Goal: Information Seeking & Learning: Learn about a topic

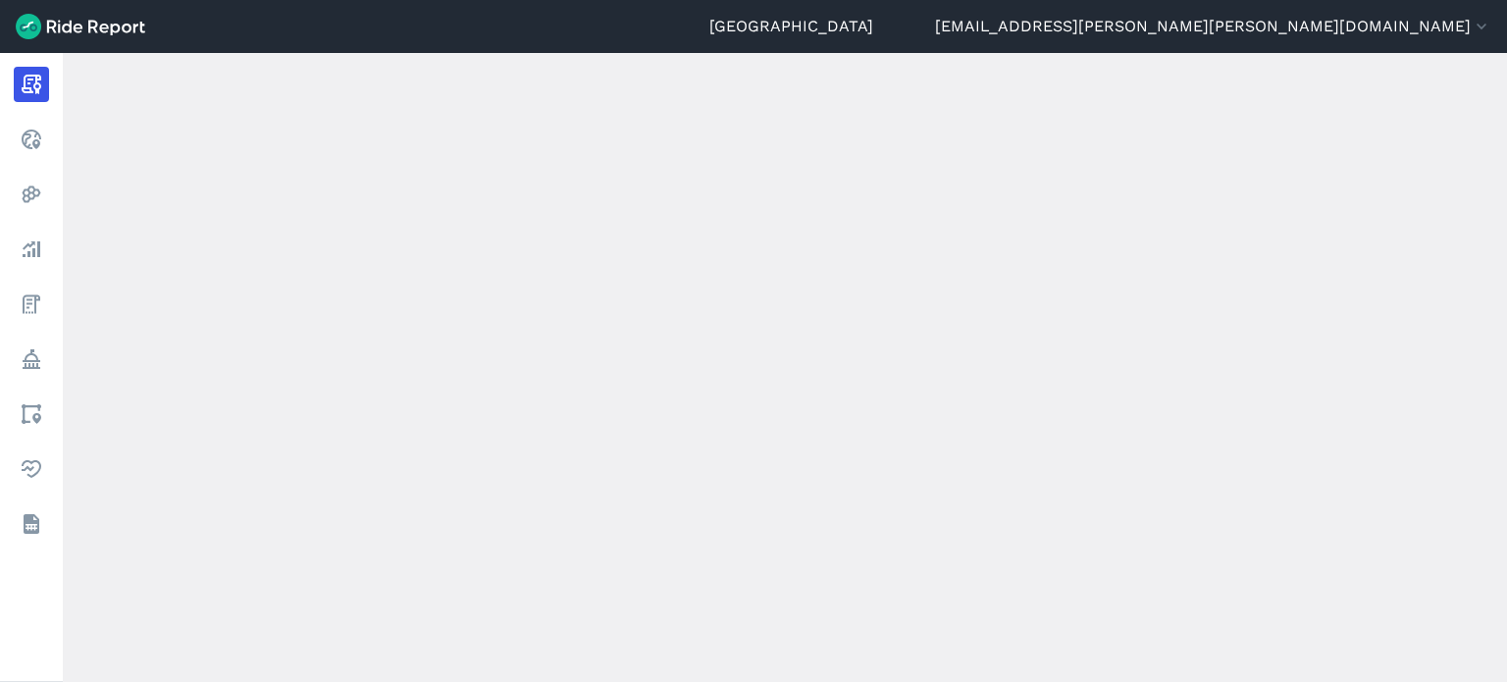
scroll to position [589, 0]
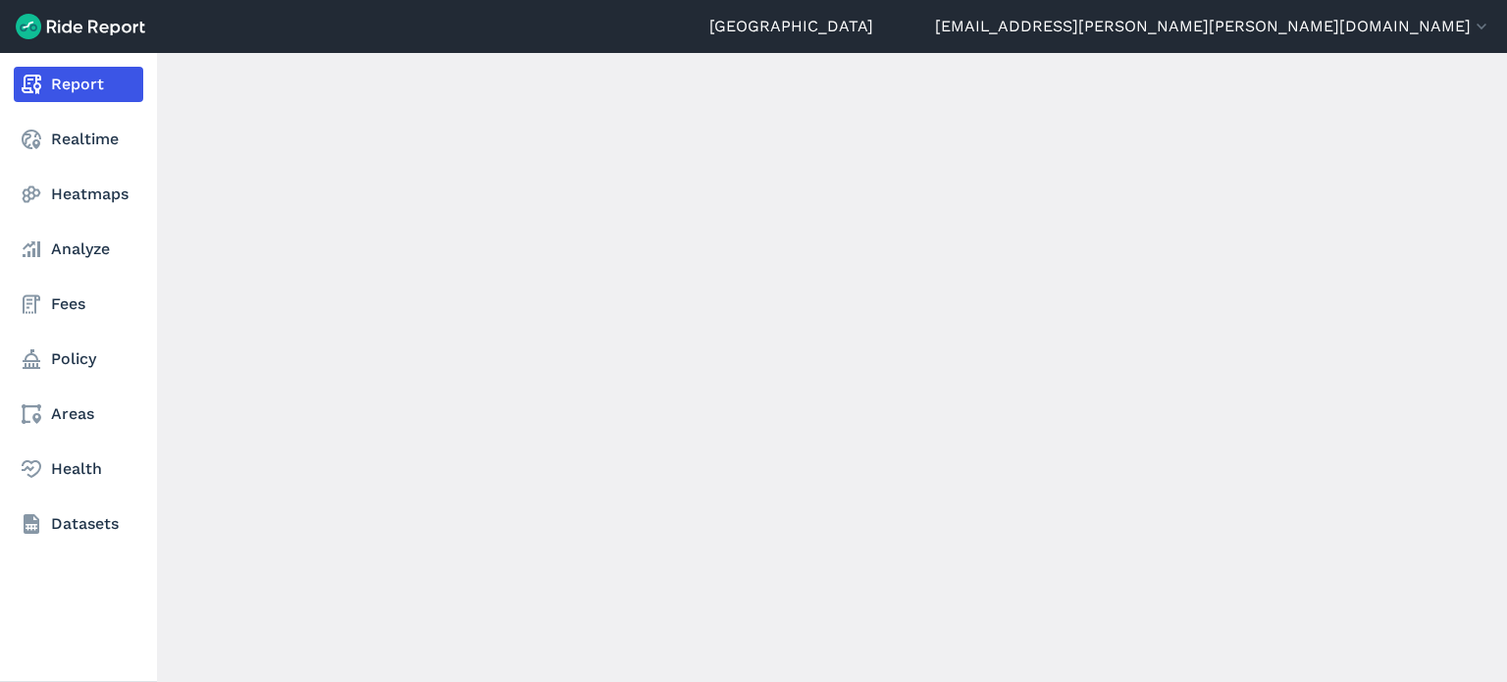
click at [55, 78] on link "Report" at bounding box center [79, 84] width 130 height 35
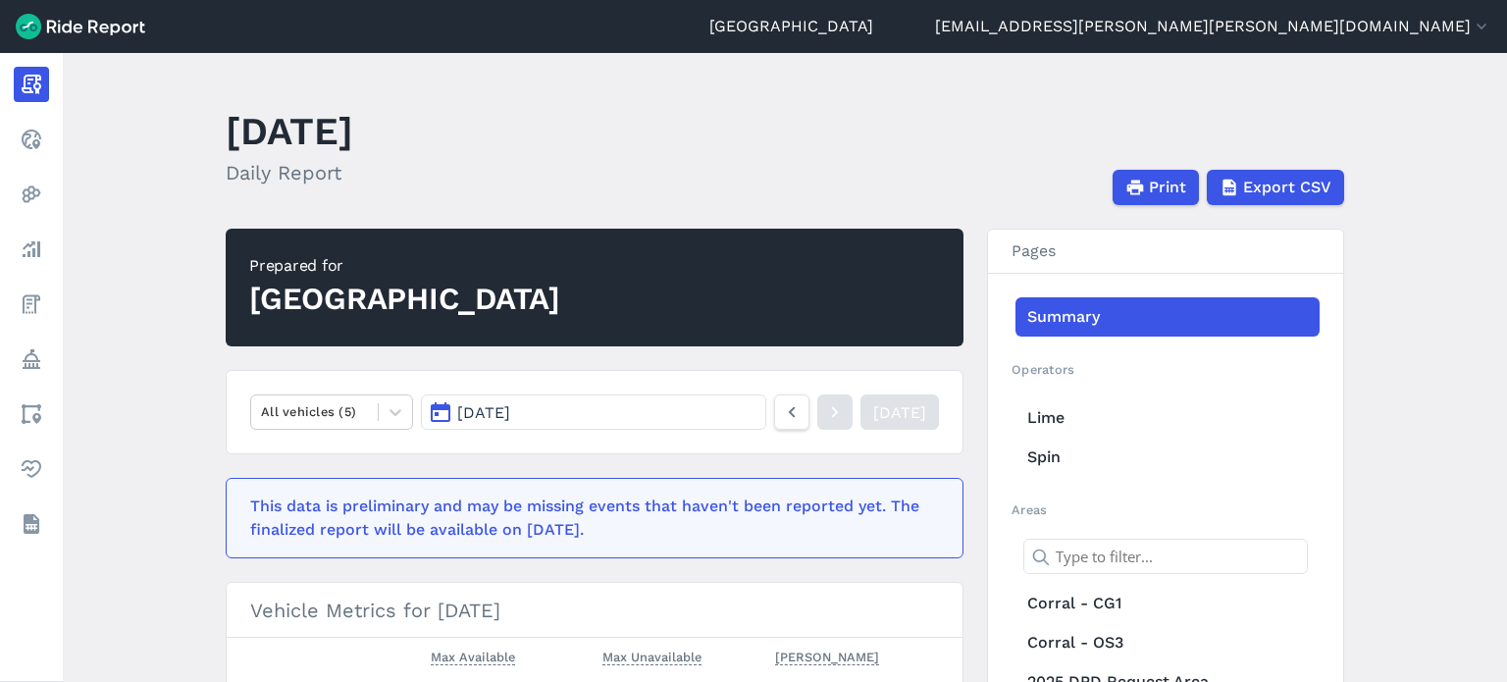
click at [561, 414] on button "[DATE]" at bounding box center [593, 411] width 345 height 35
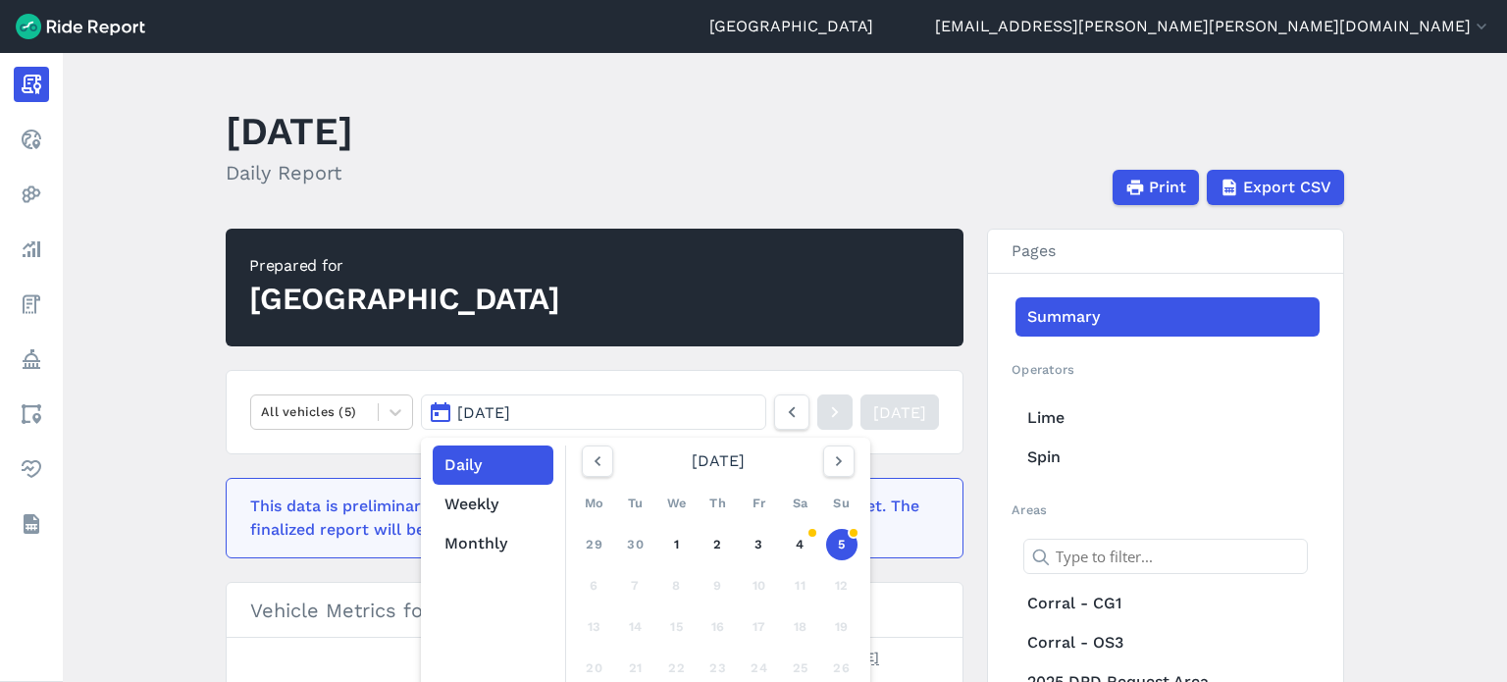
click at [147, 295] on main "[DATE] Daily Report Print Export CSV Prepared for Durham All vehicles (5) [DATE…" at bounding box center [785, 367] width 1444 height 629
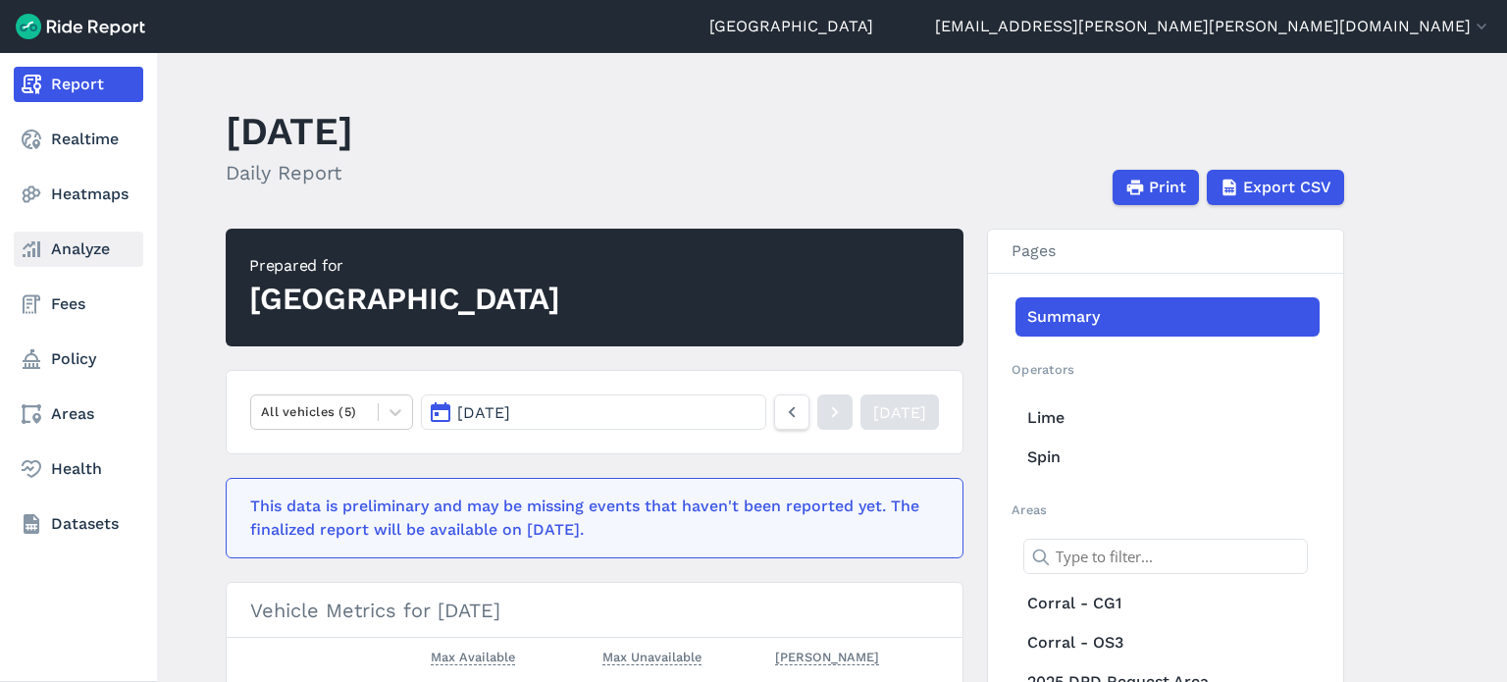
click at [93, 250] on link "Analyze" at bounding box center [79, 249] width 130 height 35
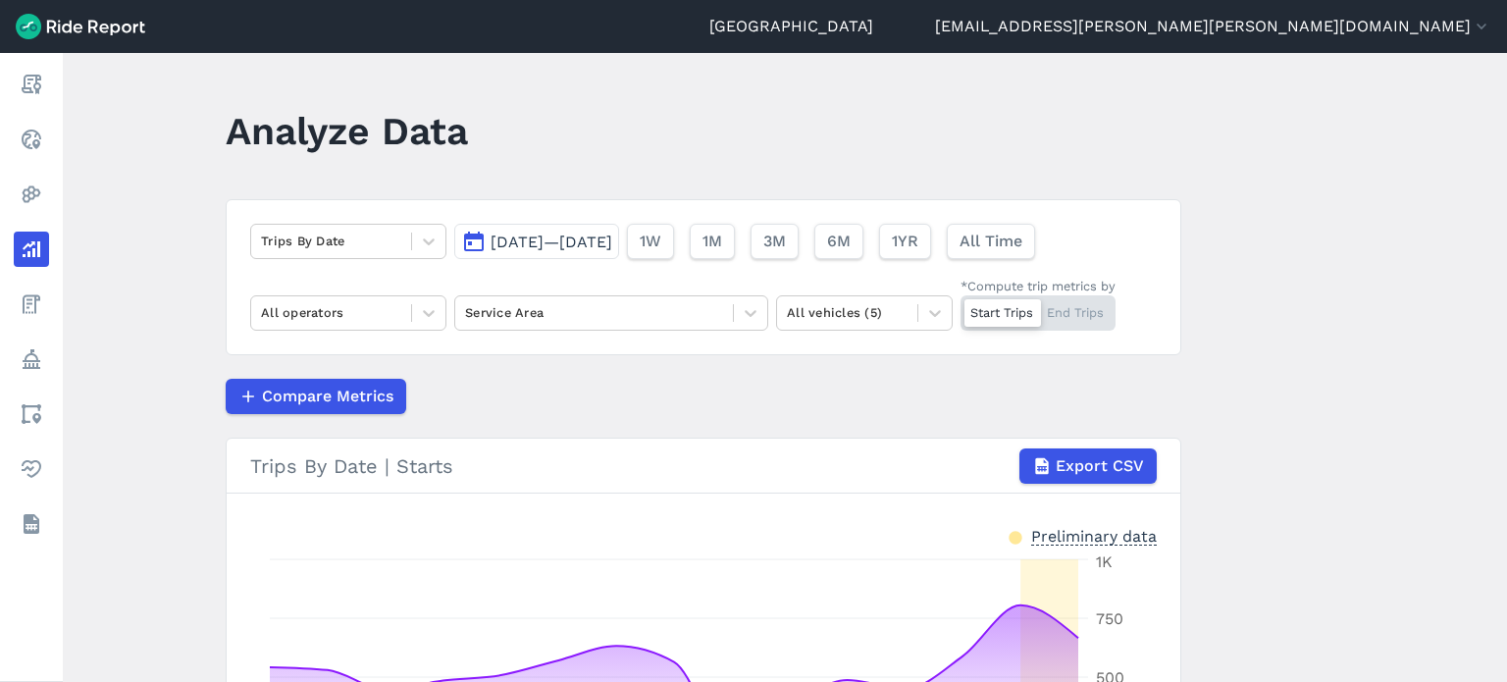
click at [565, 240] on span "[DATE]—[DATE]" at bounding box center [552, 242] width 122 height 19
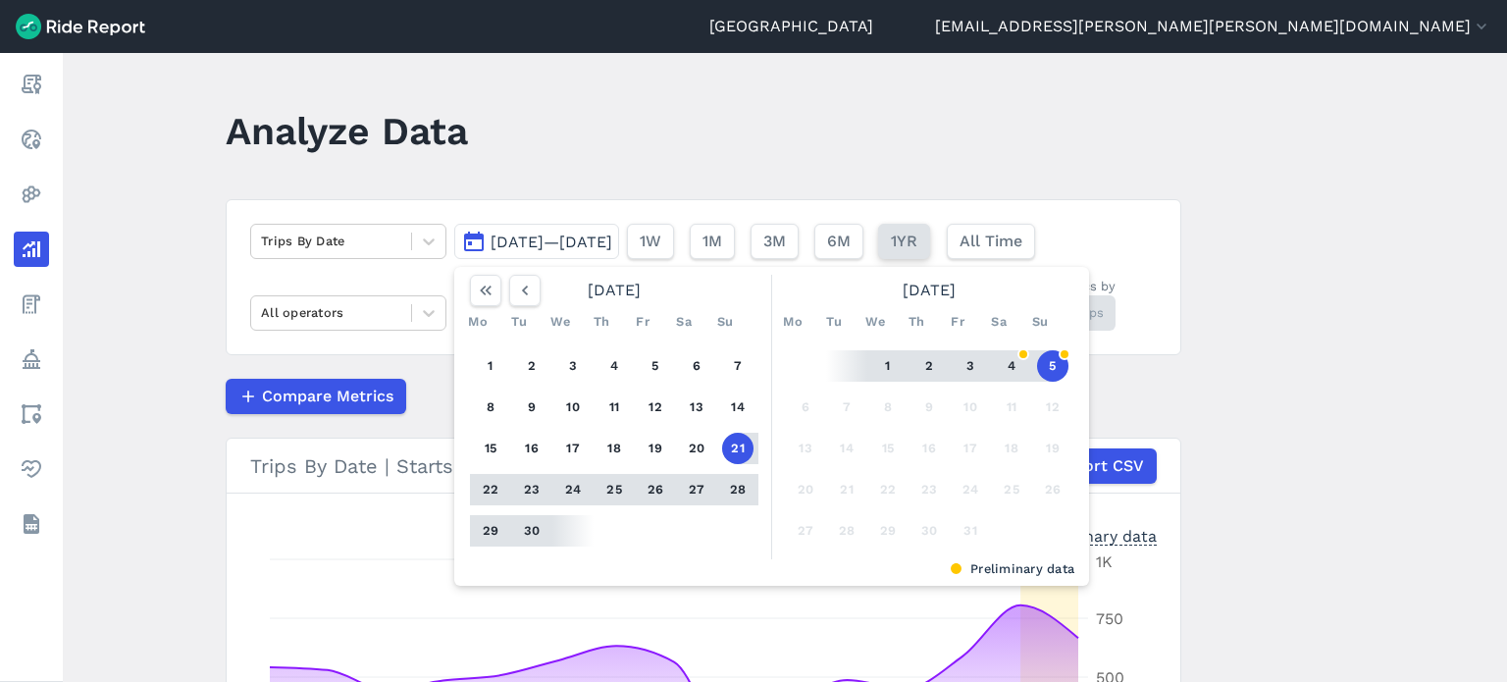
click at [930, 235] on button "1YR" at bounding box center [904, 241] width 52 height 35
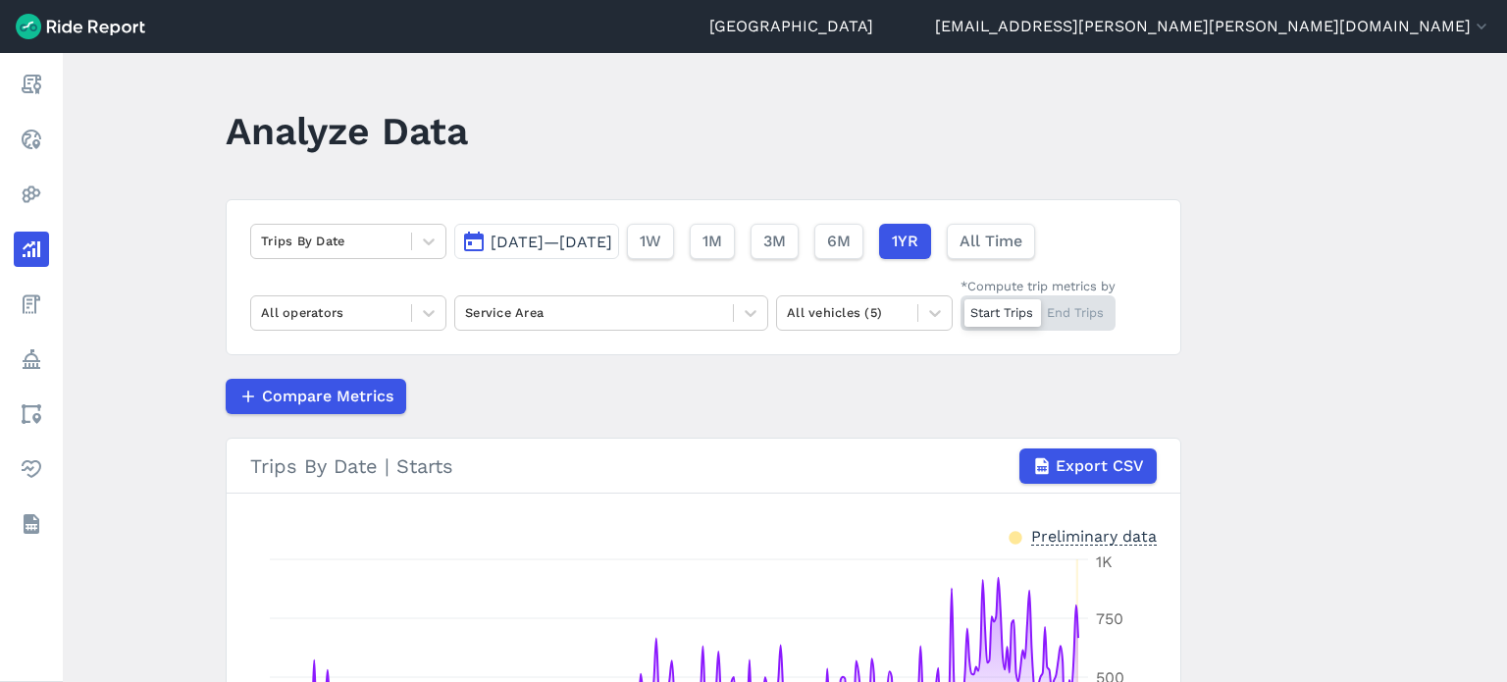
click at [612, 234] on span "[DATE]—[DATE]" at bounding box center [552, 242] width 122 height 19
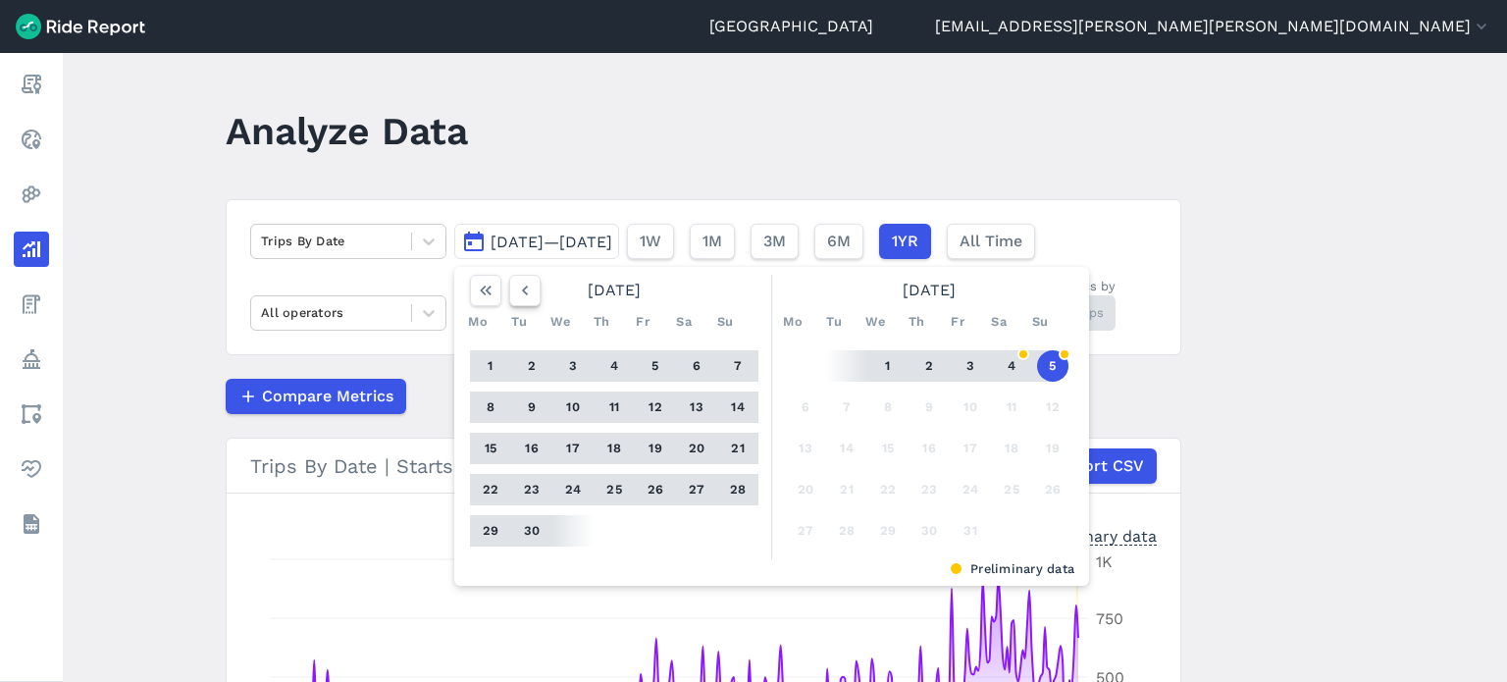
click at [526, 289] on icon "button" at bounding box center [525, 291] width 20 height 20
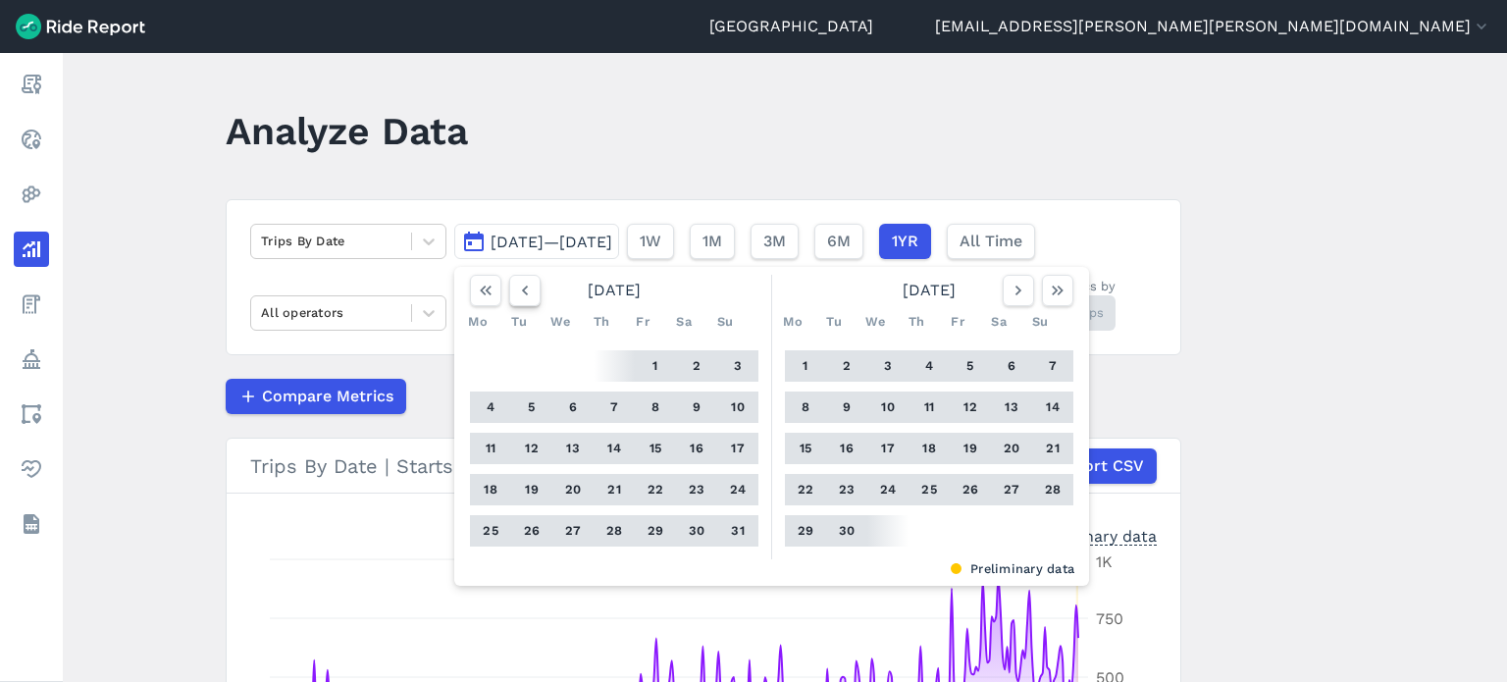
click at [526, 289] on icon "button" at bounding box center [525, 291] width 20 height 20
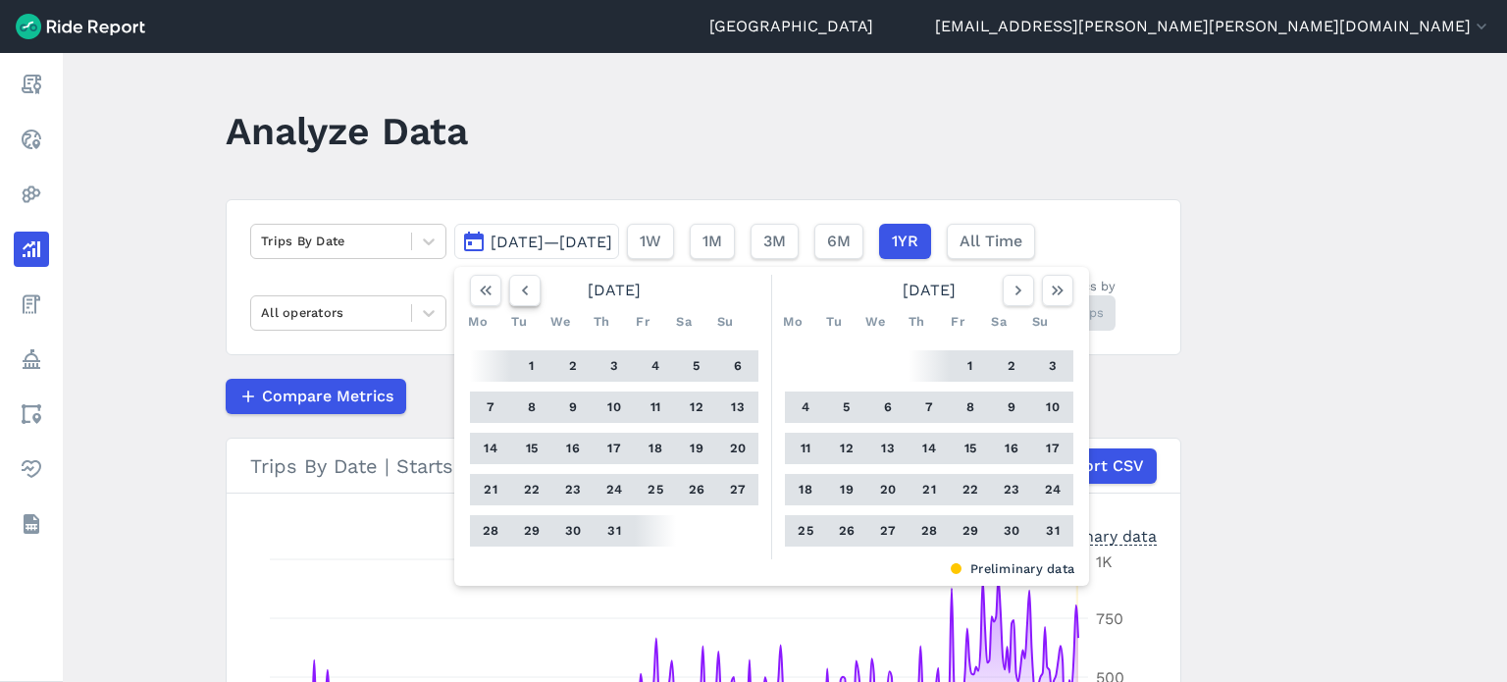
click at [526, 289] on icon "button" at bounding box center [525, 291] width 20 height 20
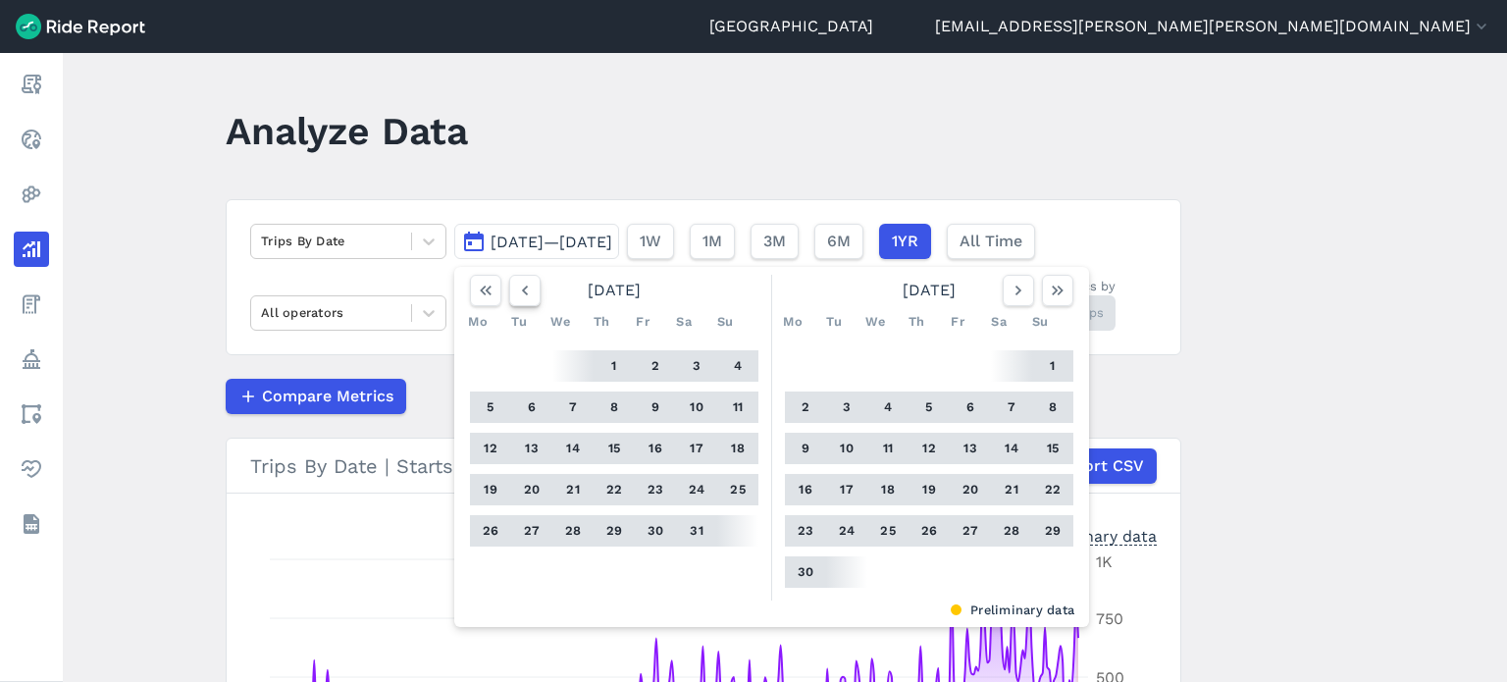
click at [526, 289] on icon "button" at bounding box center [525, 291] width 20 height 20
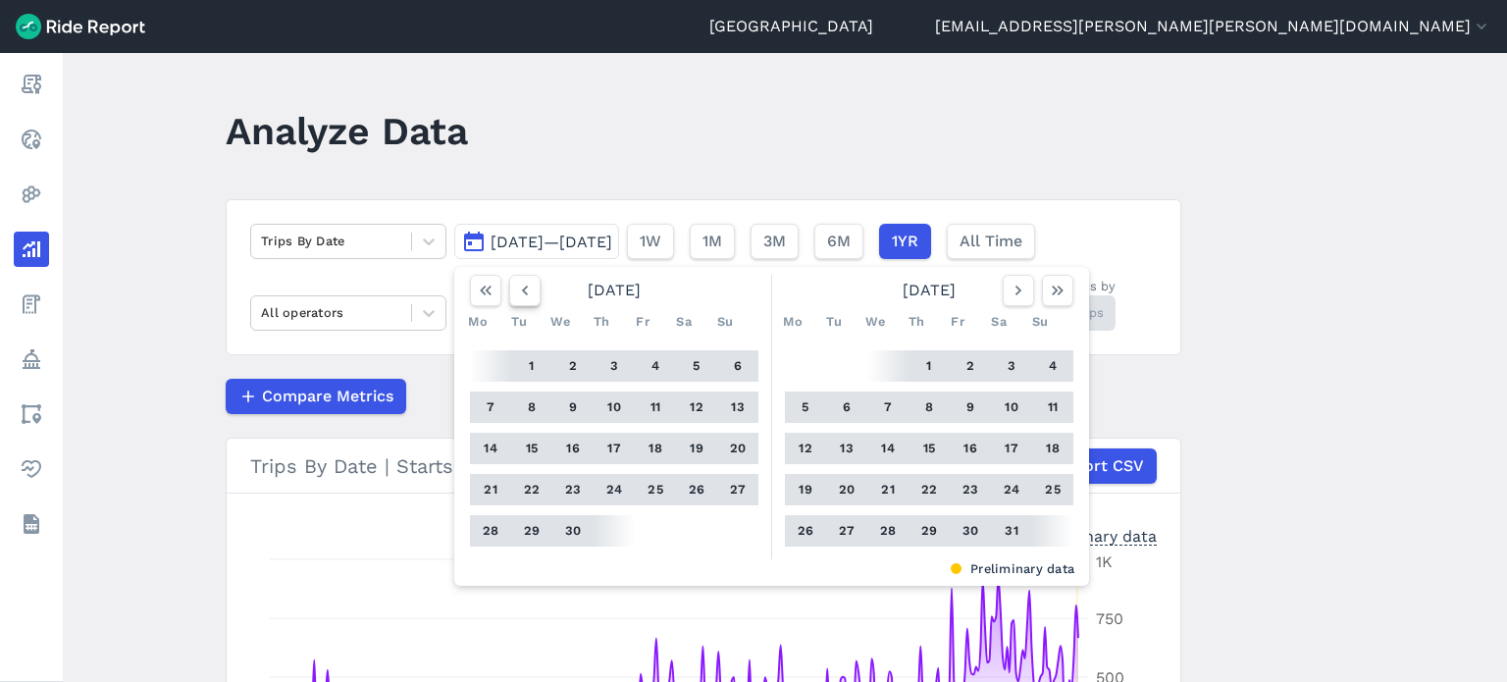
click at [526, 289] on icon "button" at bounding box center [525, 291] width 20 height 20
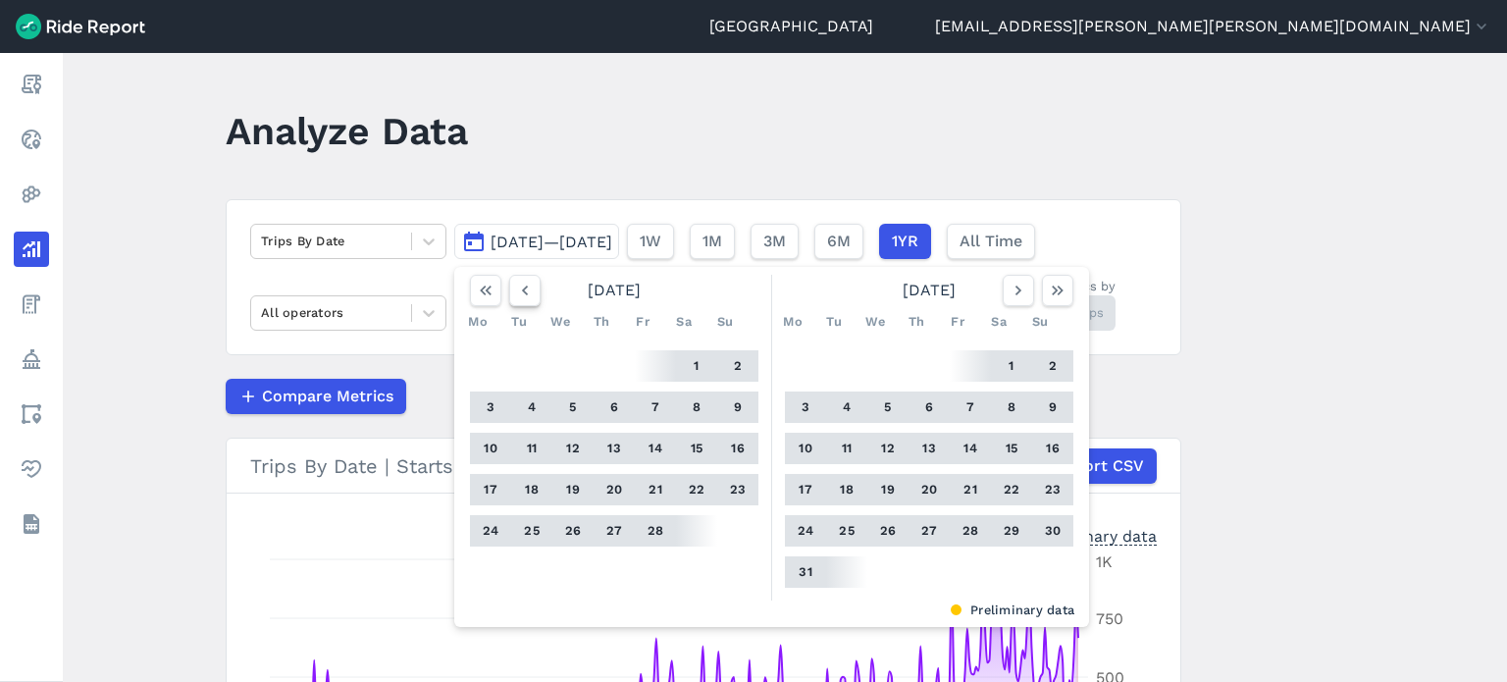
click at [526, 289] on icon "button" at bounding box center [525, 291] width 20 height 20
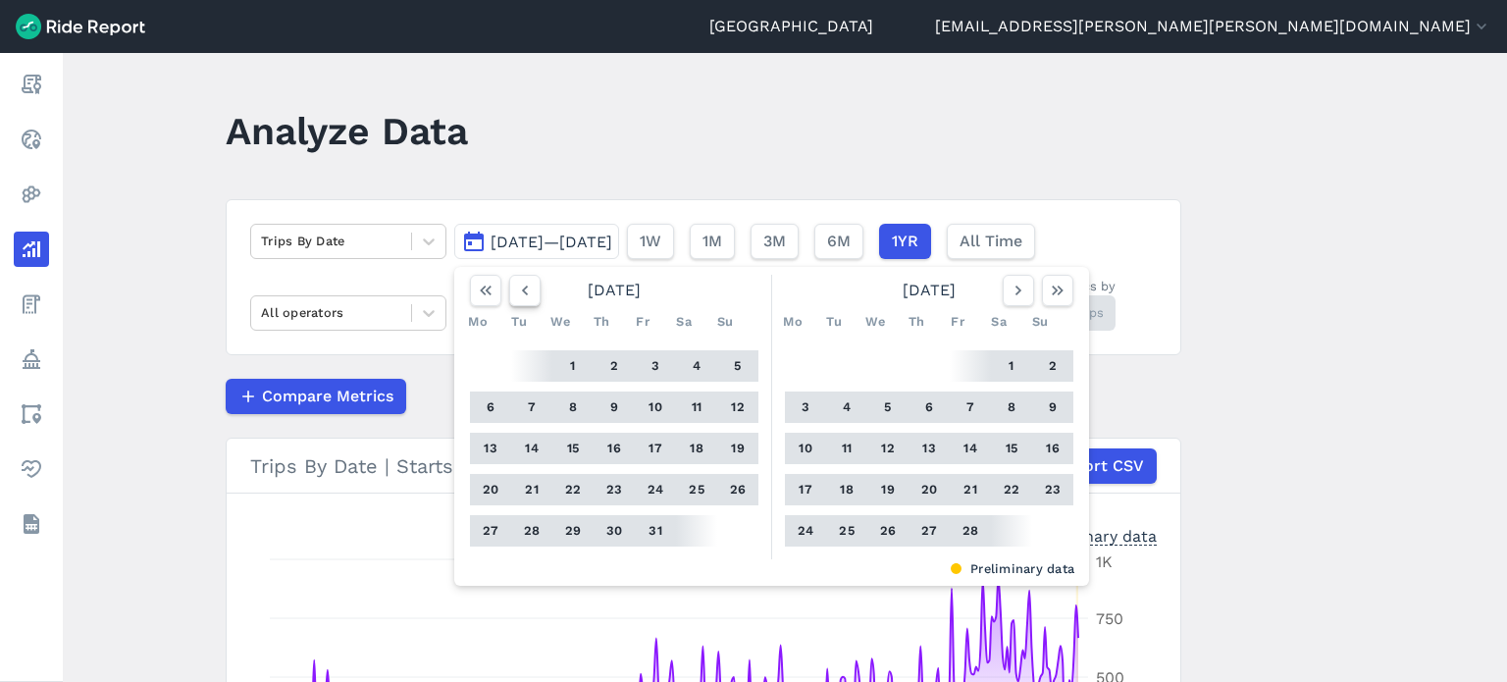
click at [526, 289] on icon "button" at bounding box center [525, 291] width 20 height 20
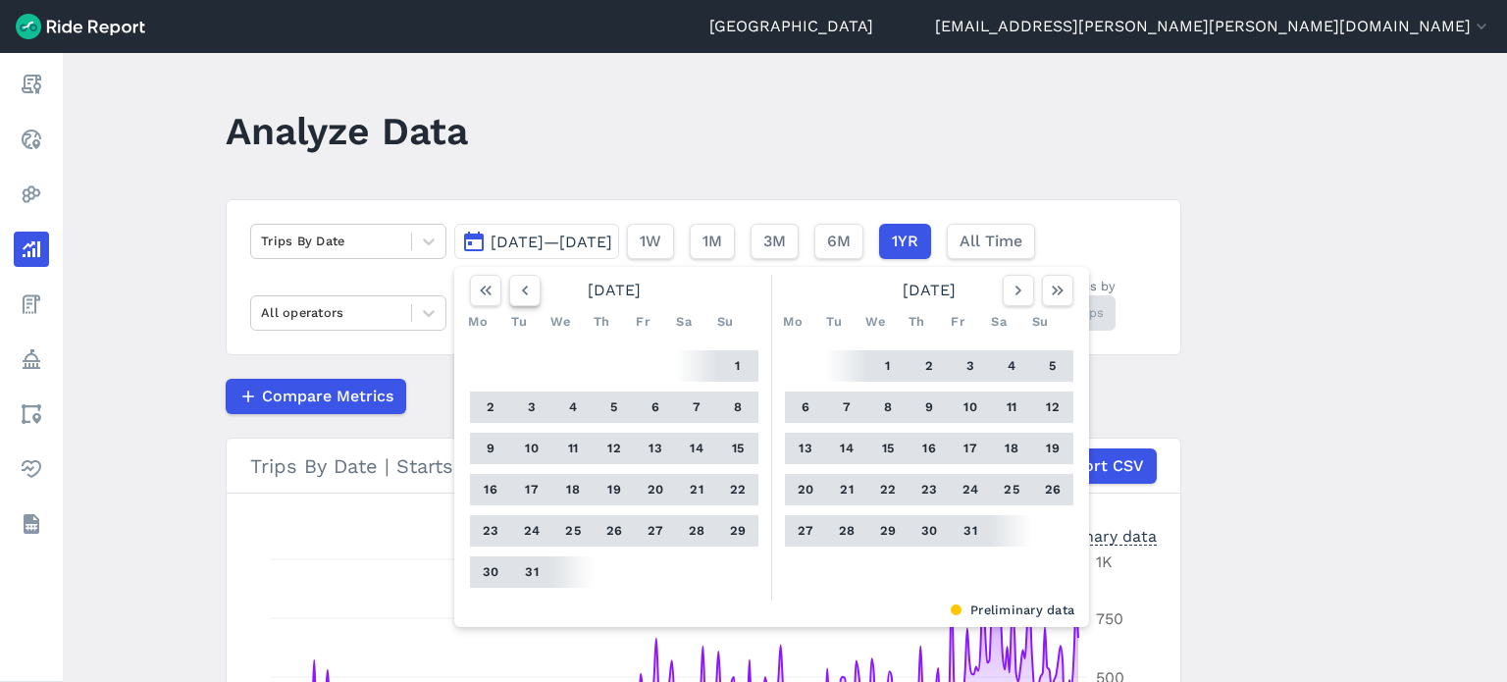
click at [526, 289] on icon "button" at bounding box center [525, 291] width 20 height 20
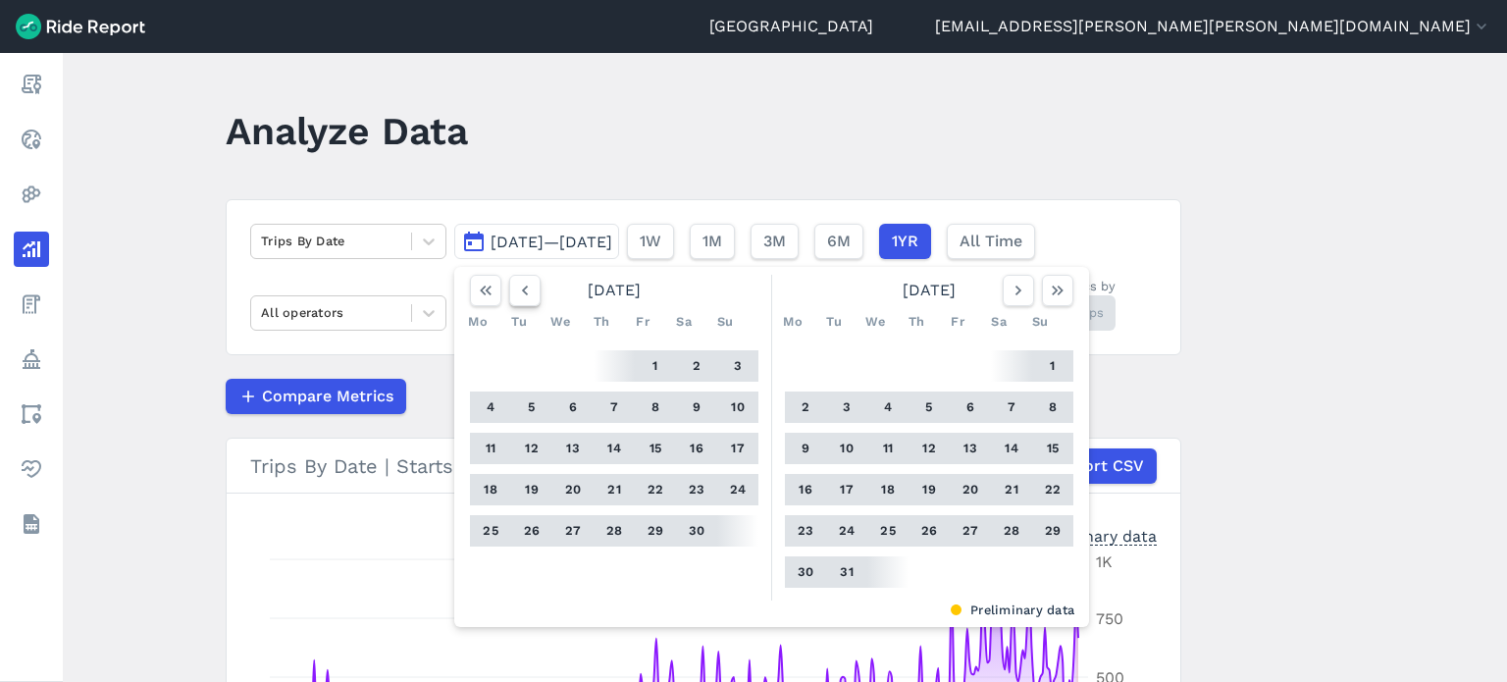
click at [526, 289] on icon "button" at bounding box center [525, 291] width 20 height 20
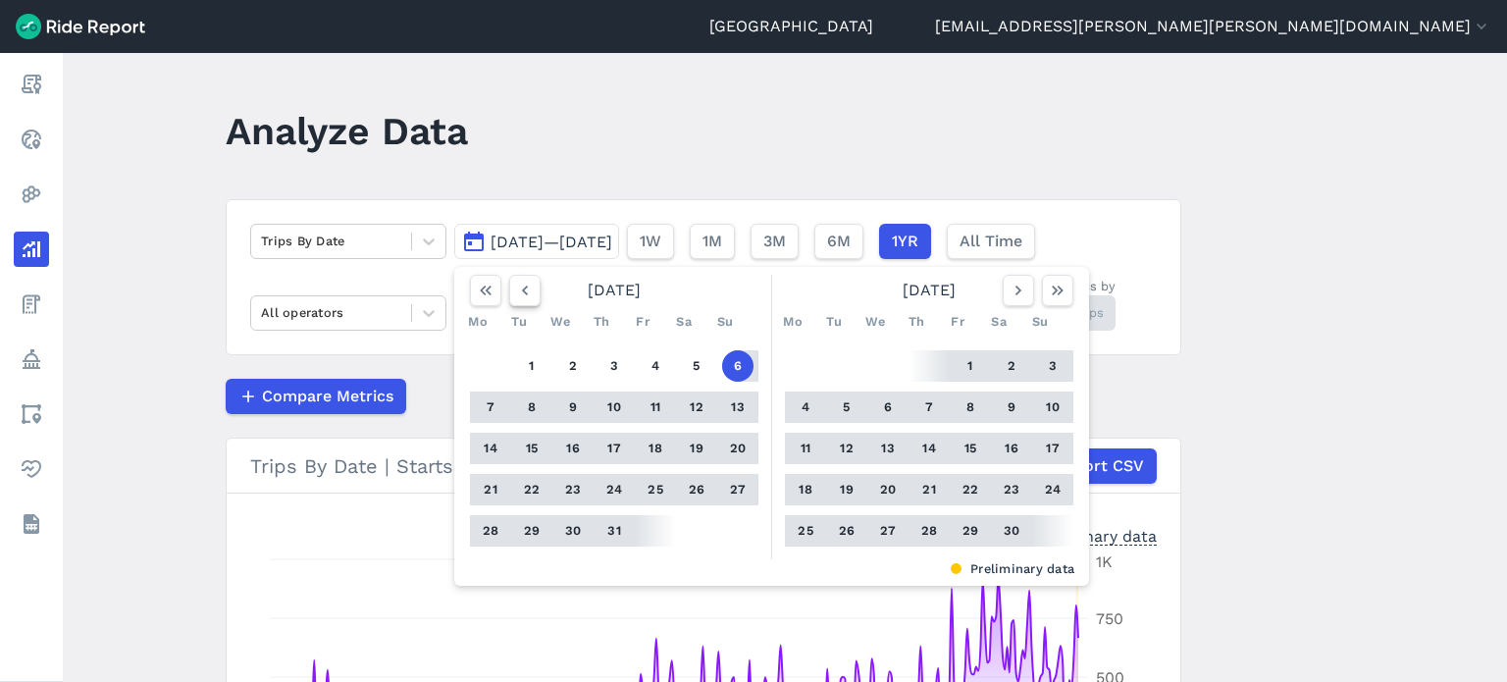
click at [526, 289] on icon "button" at bounding box center [525, 291] width 20 height 20
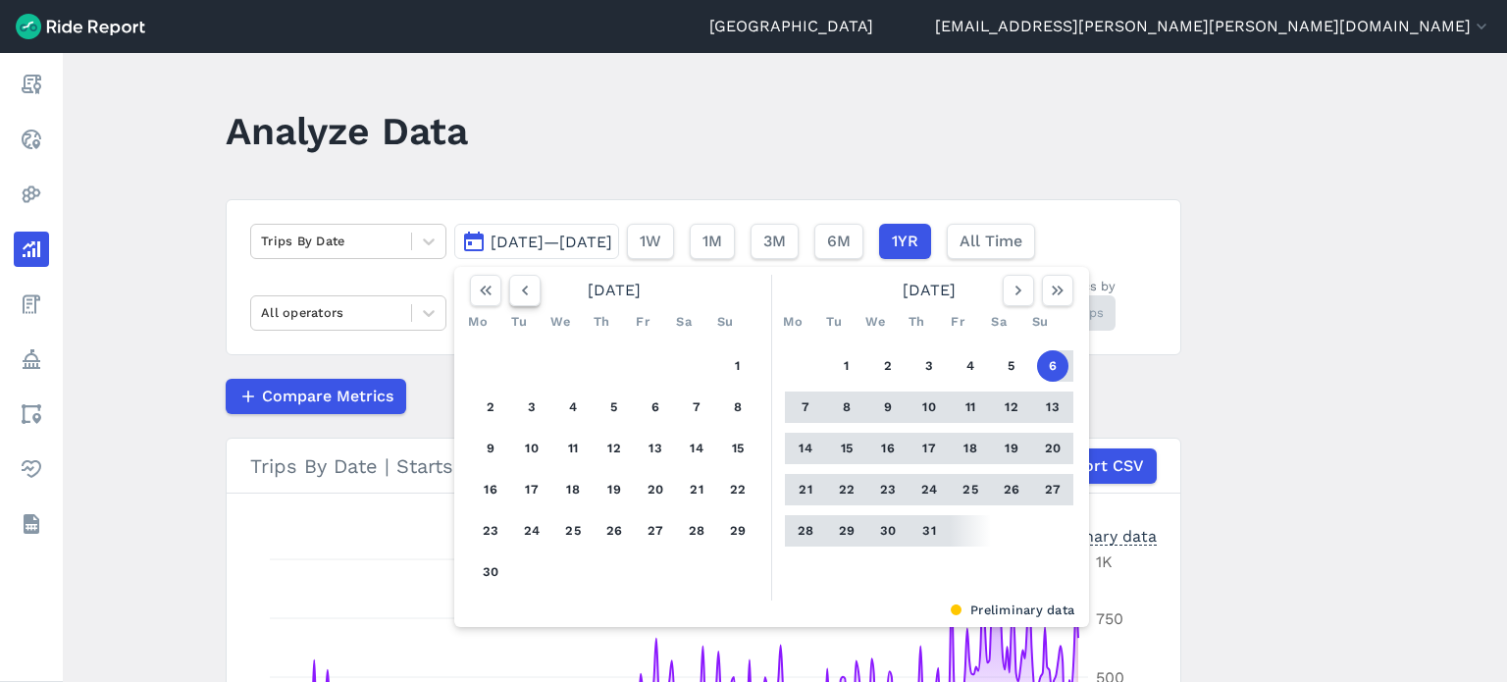
click at [526, 289] on icon "button" at bounding box center [525, 291] width 20 height 20
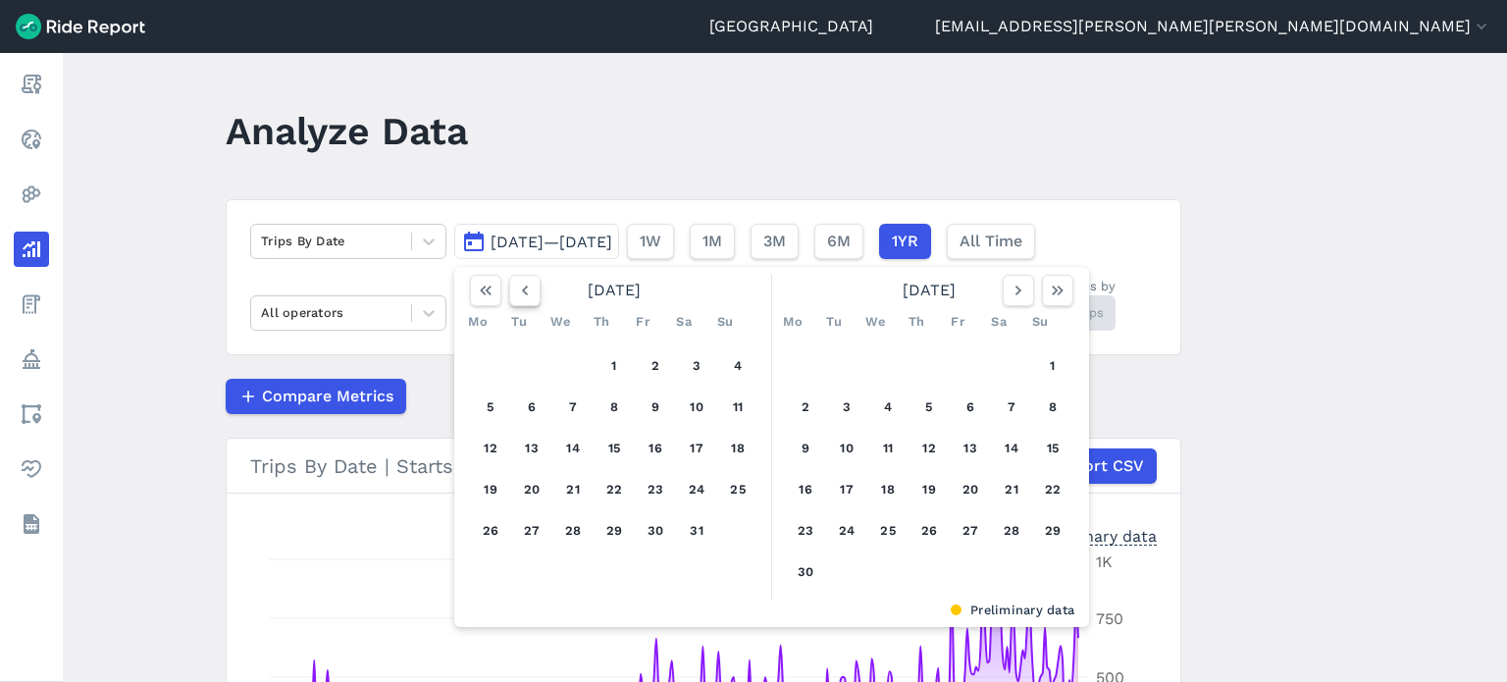
click at [526, 289] on icon "button" at bounding box center [525, 291] width 20 height 20
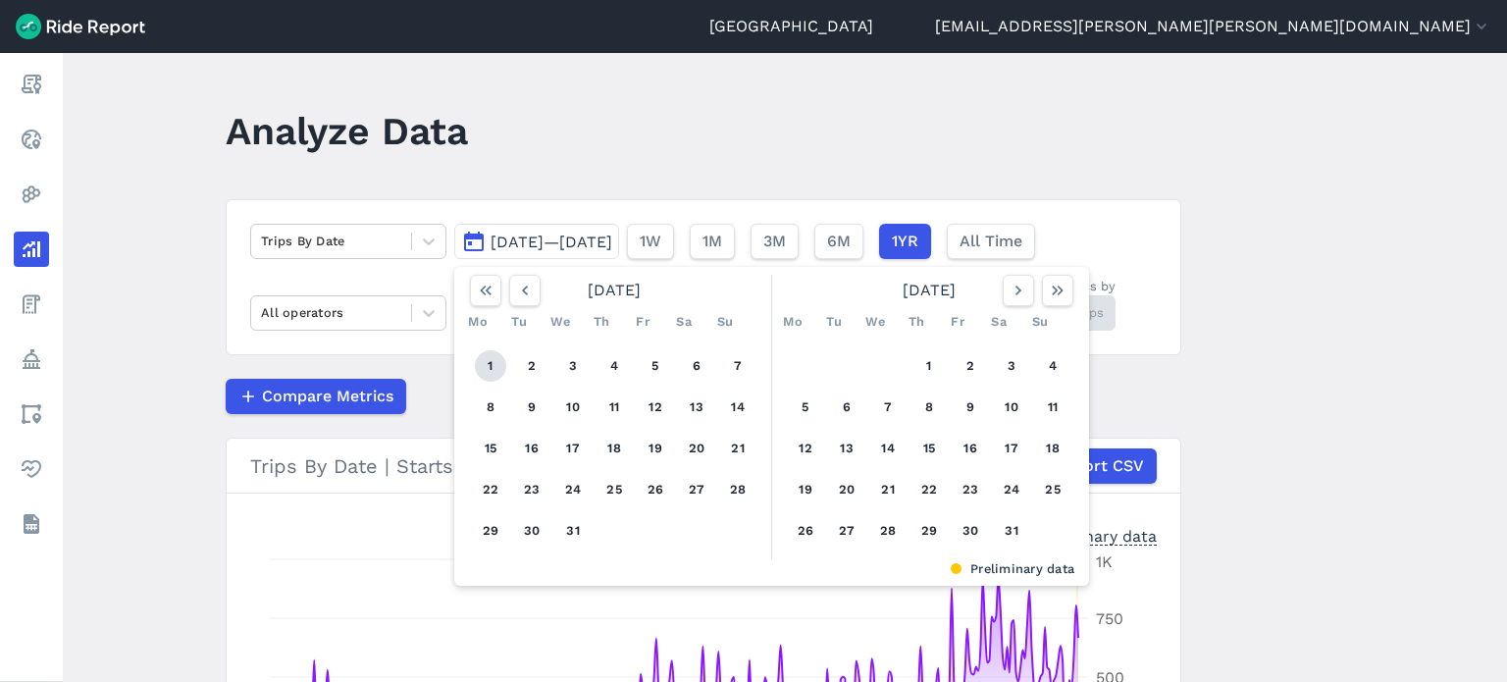
click at [493, 368] on button "1" at bounding box center [490, 365] width 31 height 31
click at [1013, 291] on icon "button" at bounding box center [1019, 291] width 20 height 20
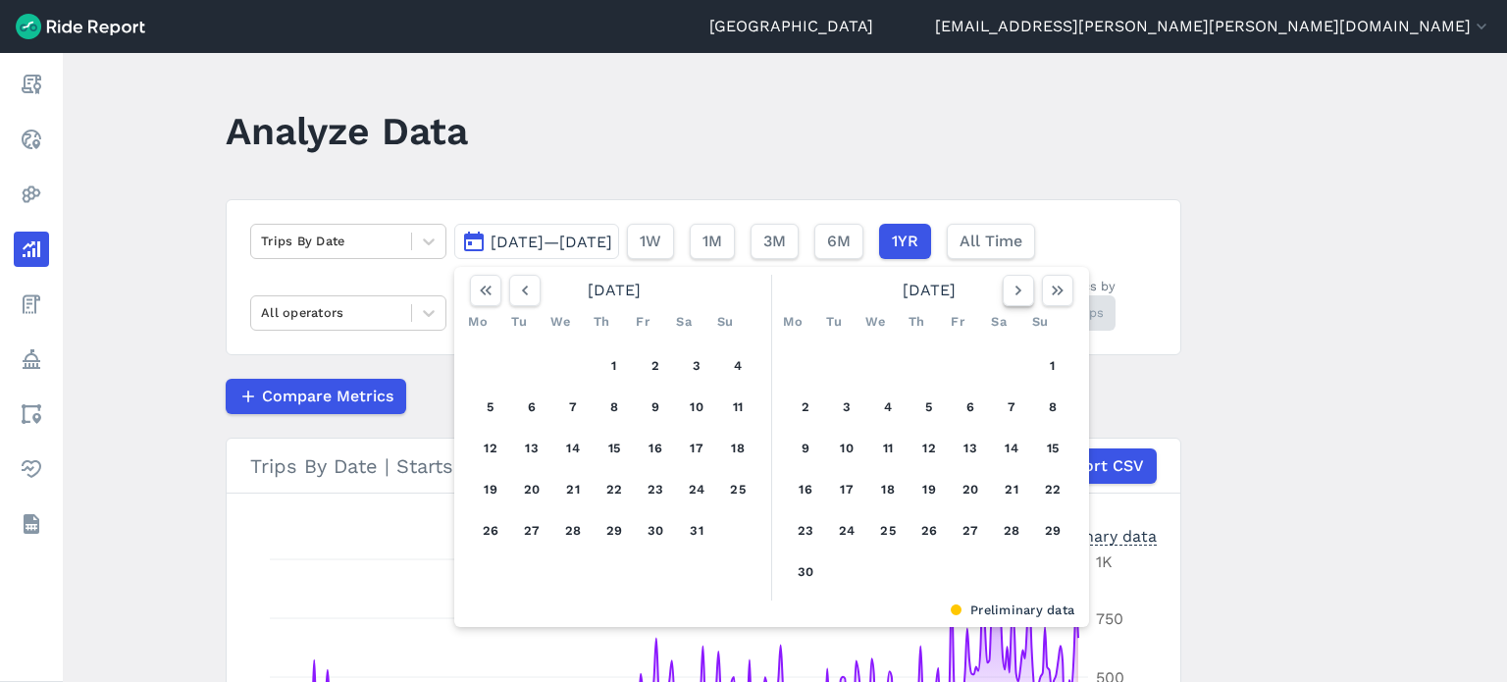
click at [1013, 291] on icon "button" at bounding box center [1019, 291] width 20 height 20
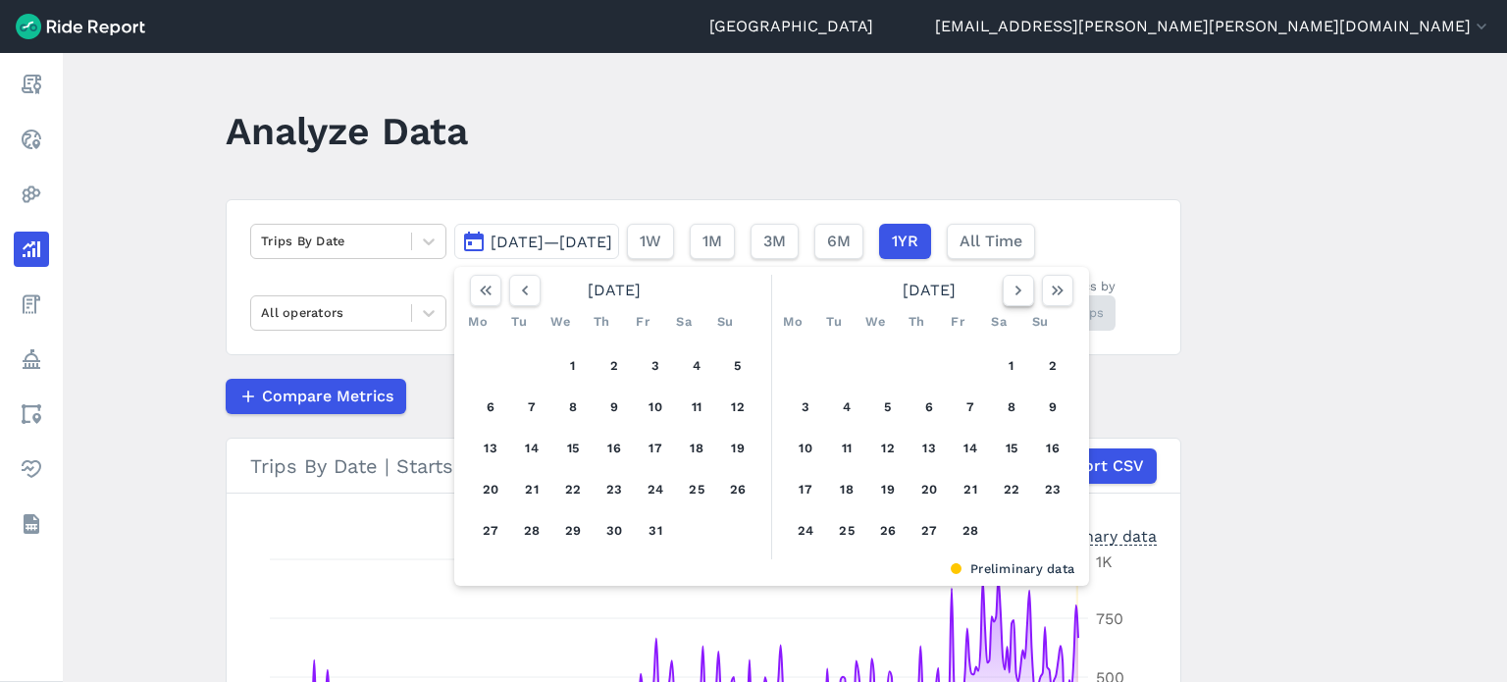
click at [1013, 291] on icon "button" at bounding box center [1019, 291] width 20 height 20
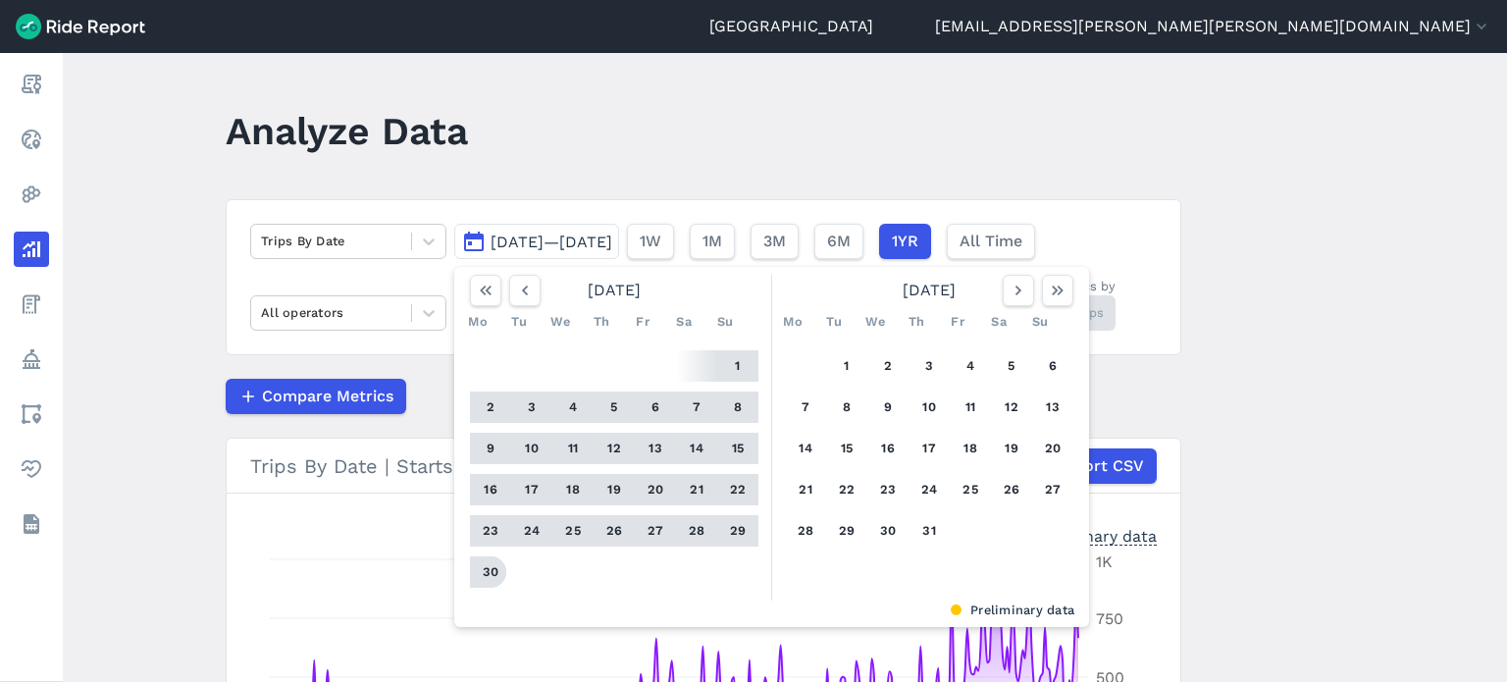
click at [480, 576] on button "30" at bounding box center [490, 571] width 31 height 31
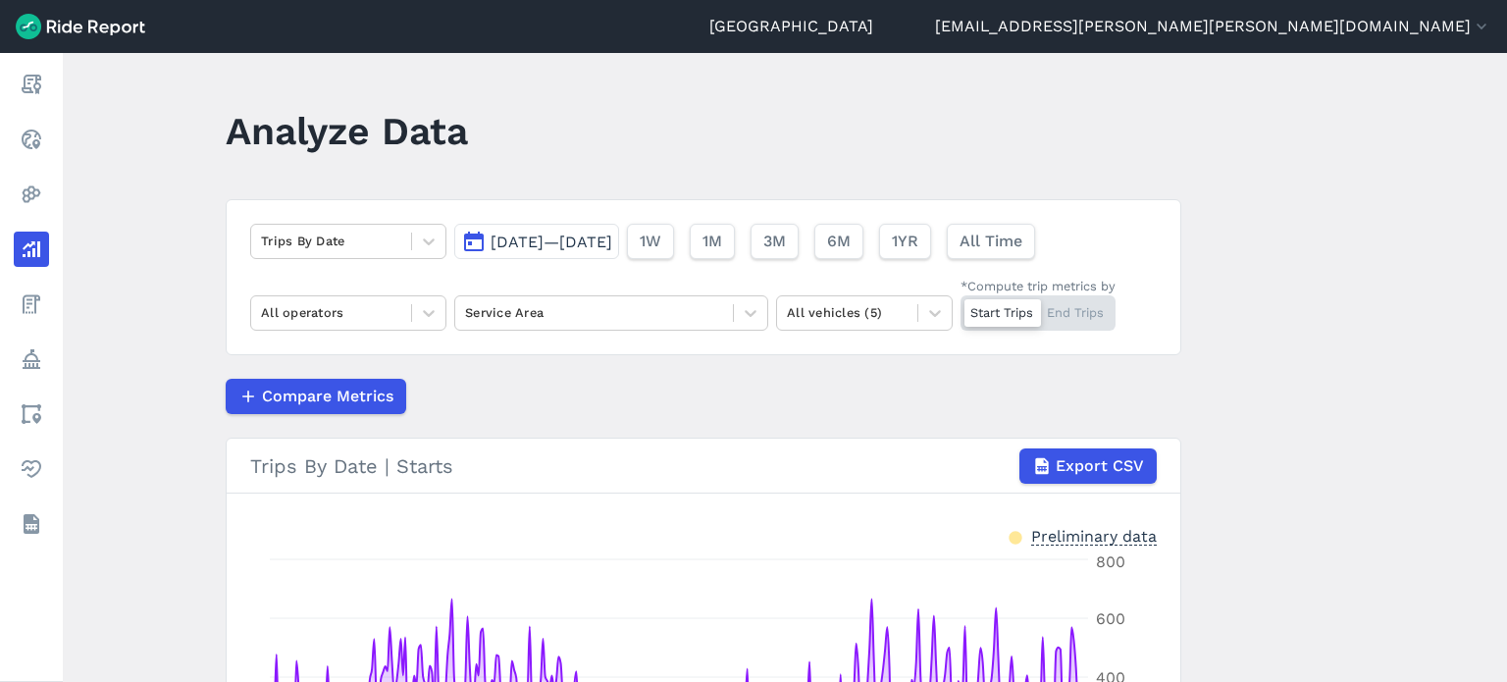
click at [1121, 156] on header "Analyze Data" at bounding box center [715, 138] width 979 height 76
click at [302, 234] on div at bounding box center [331, 241] width 140 height 23
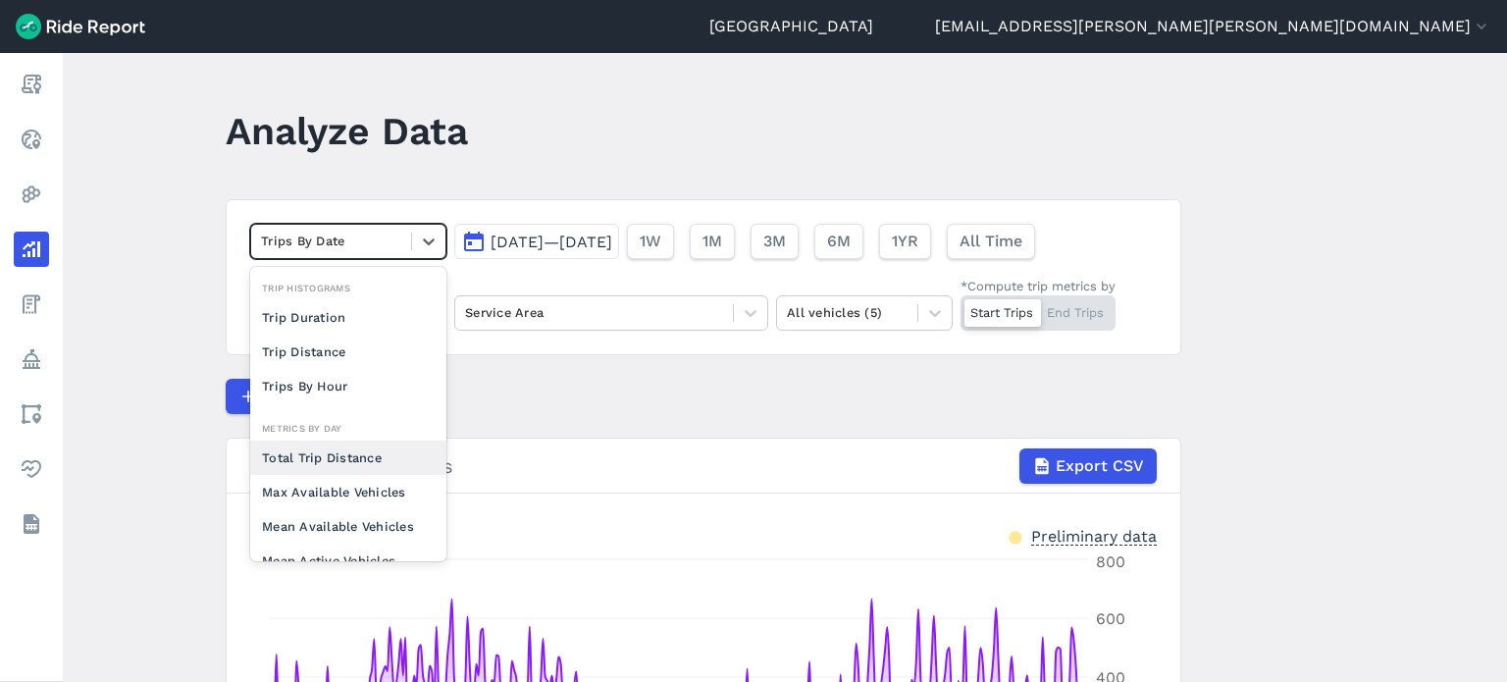
scroll to position [98, 0]
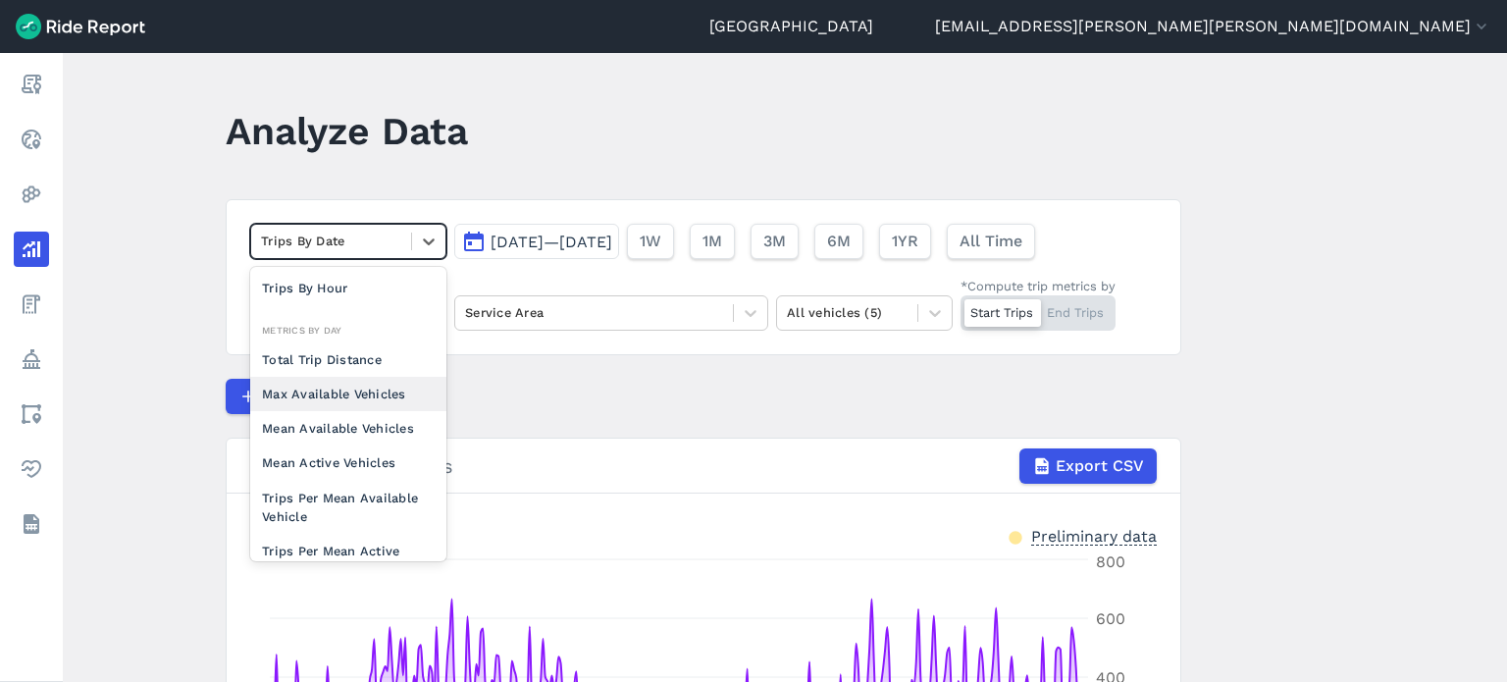
click at [345, 399] on div "Max Available Vehicles" at bounding box center [348, 394] width 196 height 34
